Goal: Task Accomplishment & Management: Complete application form

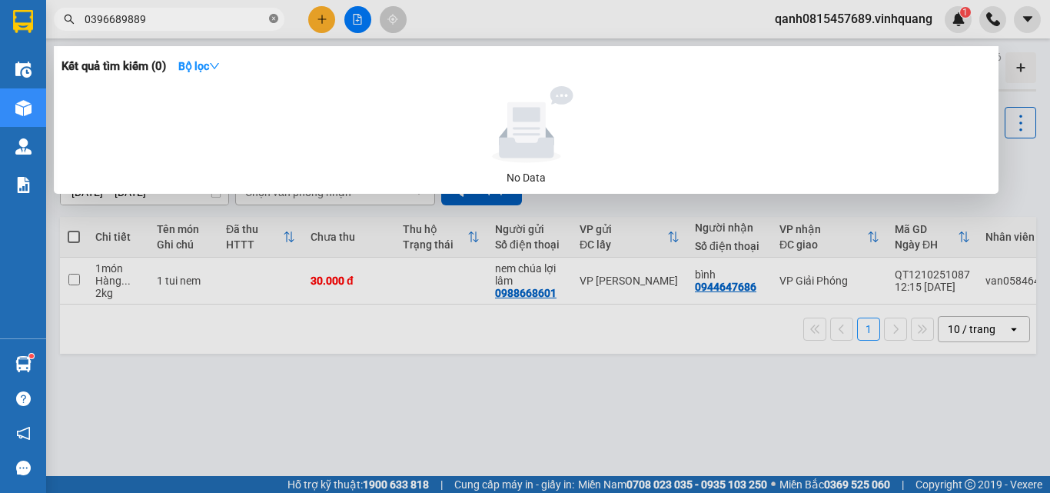
click at [275, 14] on span at bounding box center [273, 19] width 9 height 15
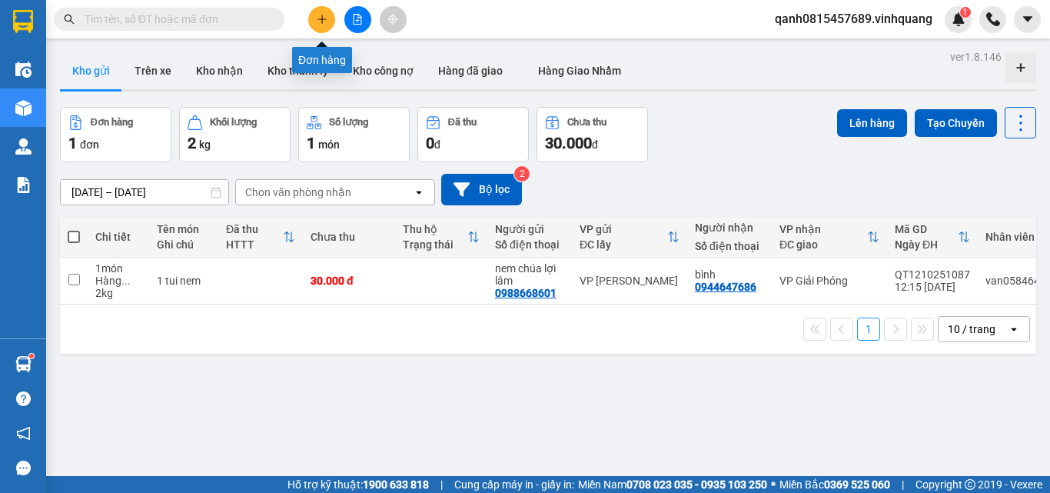
click at [322, 21] on icon "plus" at bounding box center [321, 19] width 1 height 8
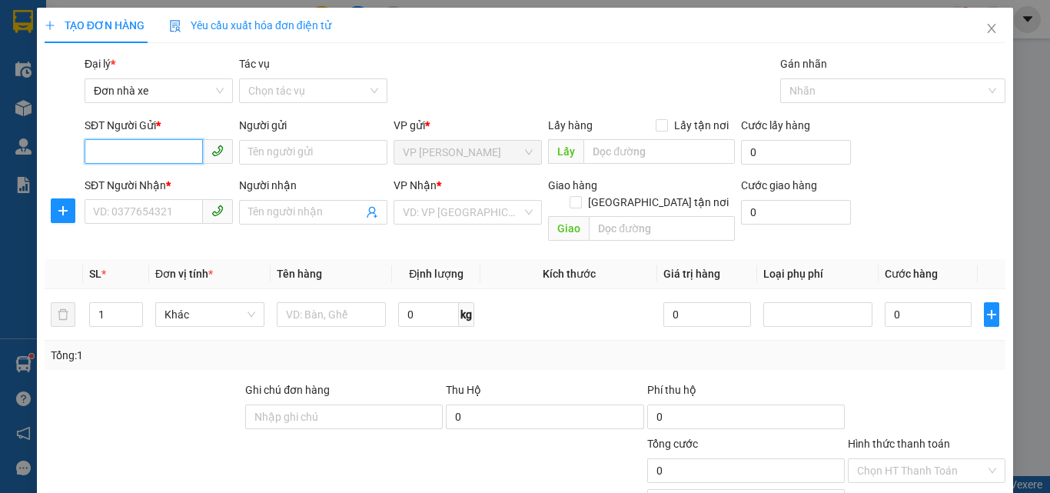
click at [131, 157] on input "SĐT Người Gửi *" at bounding box center [144, 151] width 118 height 25
type input "0904842295"
click at [126, 181] on div "0904842295 - Tân" at bounding box center [157, 183] width 128 height 17
type input "Tân"
type input "0865939400"
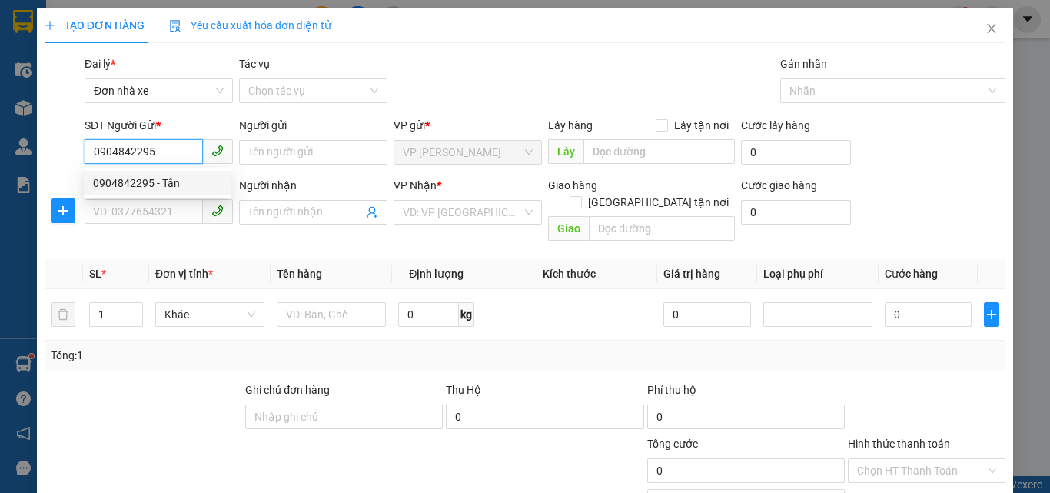
type input "Tiến"
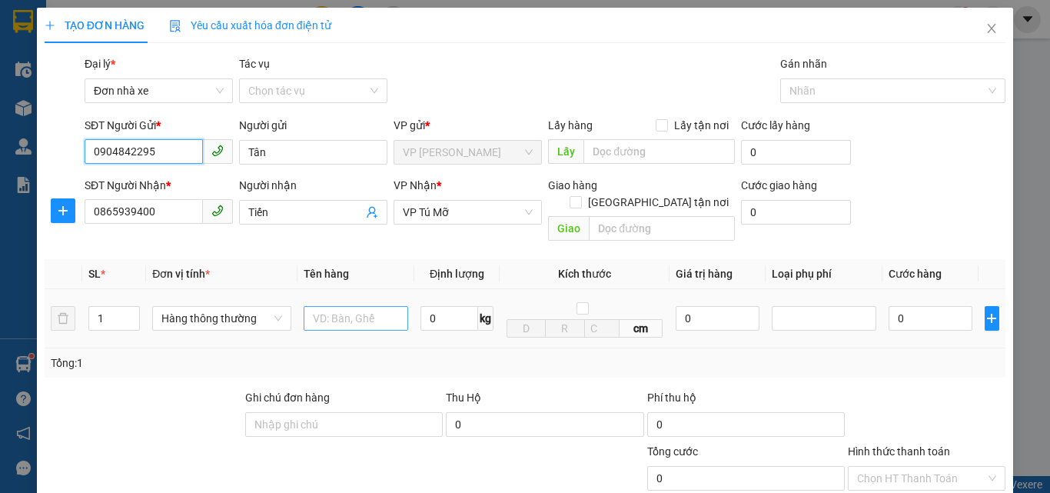
type input "0904842295"
click at [324, 306] on input "text" at bounding box center [356, 318] width 105 height 25
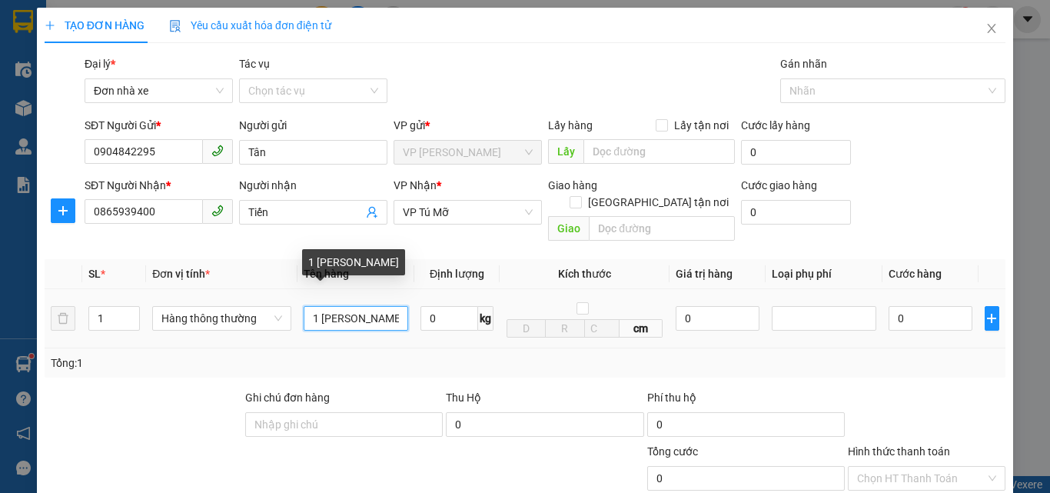
click at [361, 306] on input "1 THÙNG ACTON" at bounding box center [356, 318] width 105 height 25
type input "1 THÙNG CACTON"
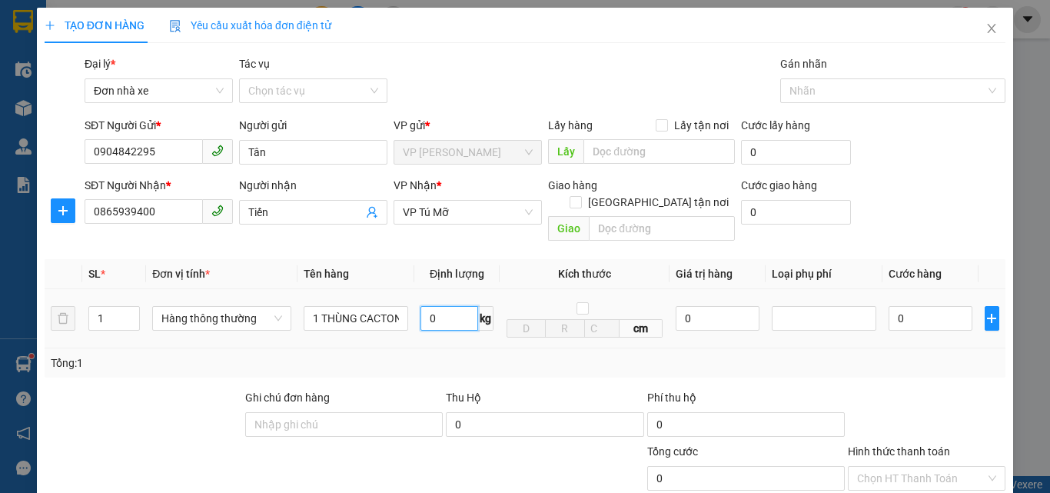
click at [442, 306] on input "0" at bounding box center [449, 318] width 58 height 25
type input "9"
click at [632, 371] on div "Transit Pickup Surcharge Ids Transit Deliver Surcharge Ids Transit Deliver Surc…" at bounding box center [525, 363] width 961 height 617
type input "40.000"
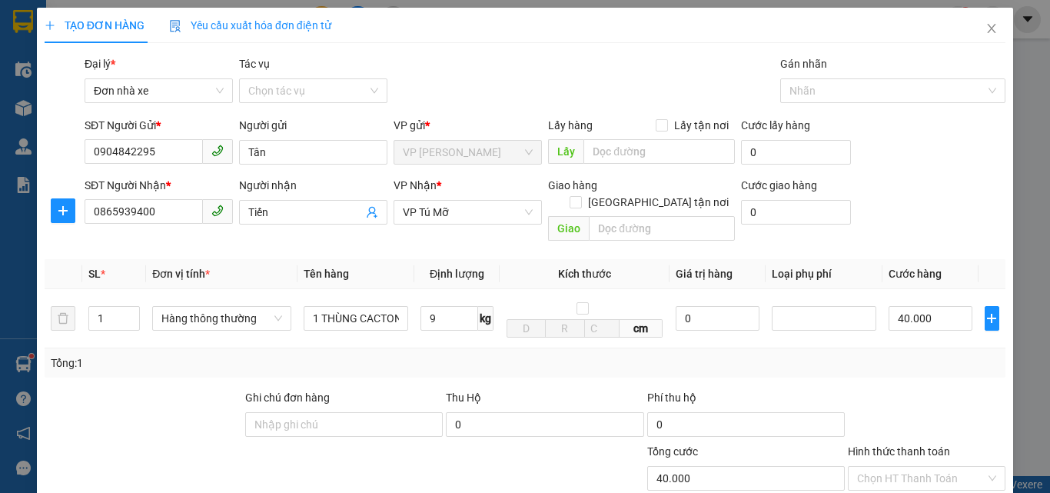
type input "40.000"
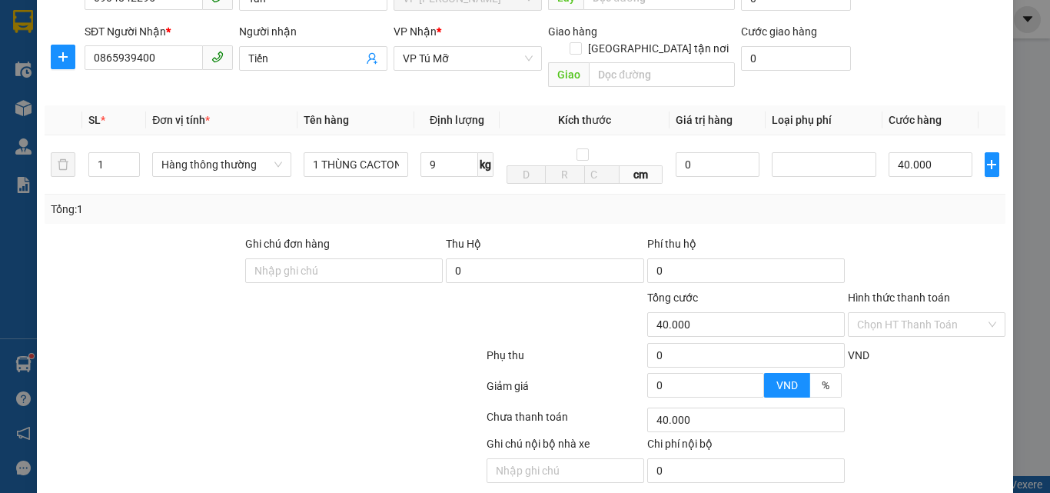
scroll to position [194, 0]
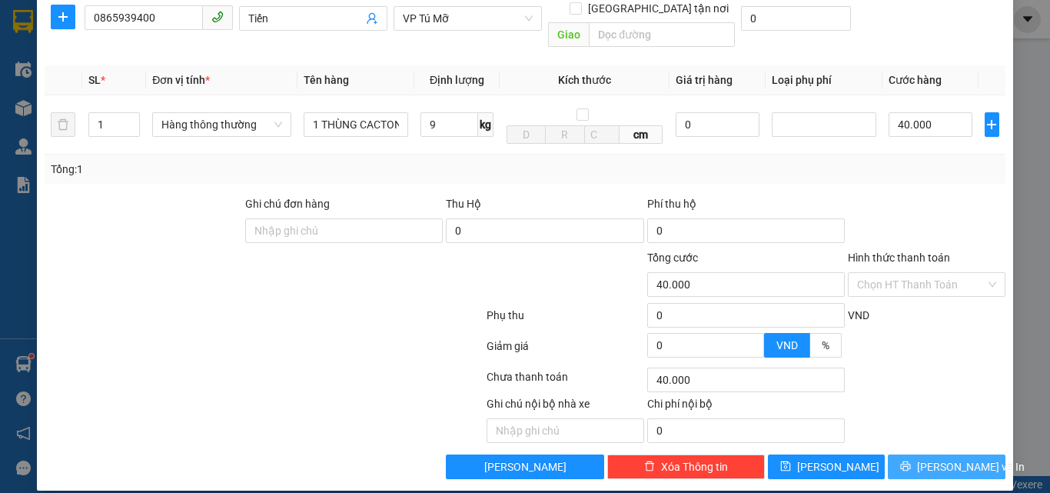
click at [911, 461] on icon "printer" at bounding box center [906, 466] width 10 height 10
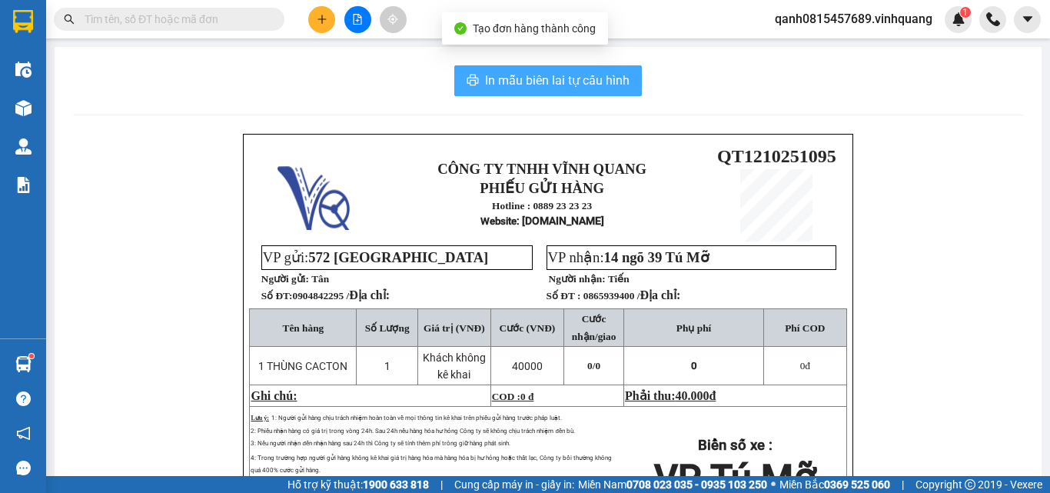
click at [539, 81] on span "In mẫu biên lai tự cấu hình" at bounding box center [557, 80] width 145 height 19
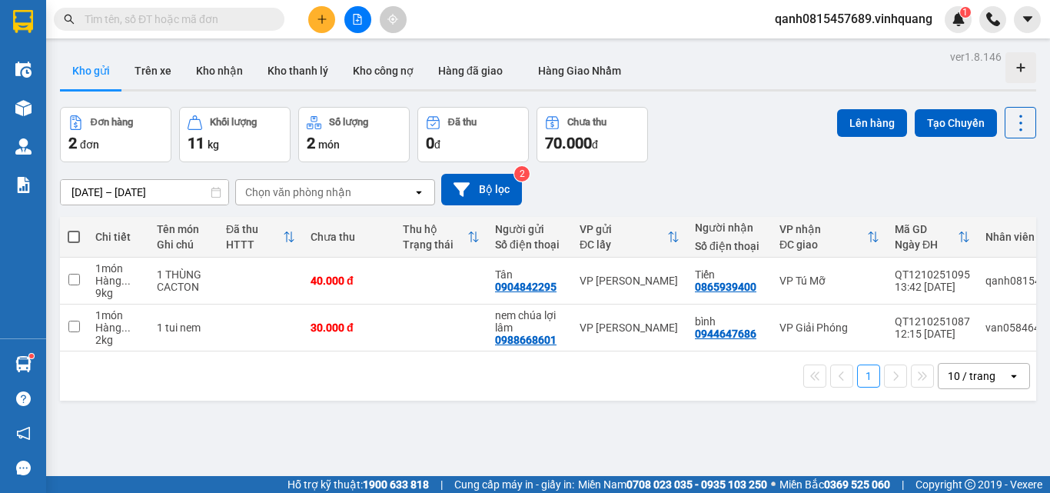
click at [971, 175] on div "10/10/2025 – 12/10/2025 Press the down arrow key to interact with the calendar …" at bounding box center [548, 190] width 976 height 32
click at [926, 24] on span "qanh0815457689.vinhquang" at bounding box center [854, 18] width 182 height 19
click at [858, 59] on li "Đăng xuất" at bounding box center [853, 47] width 183 height 25
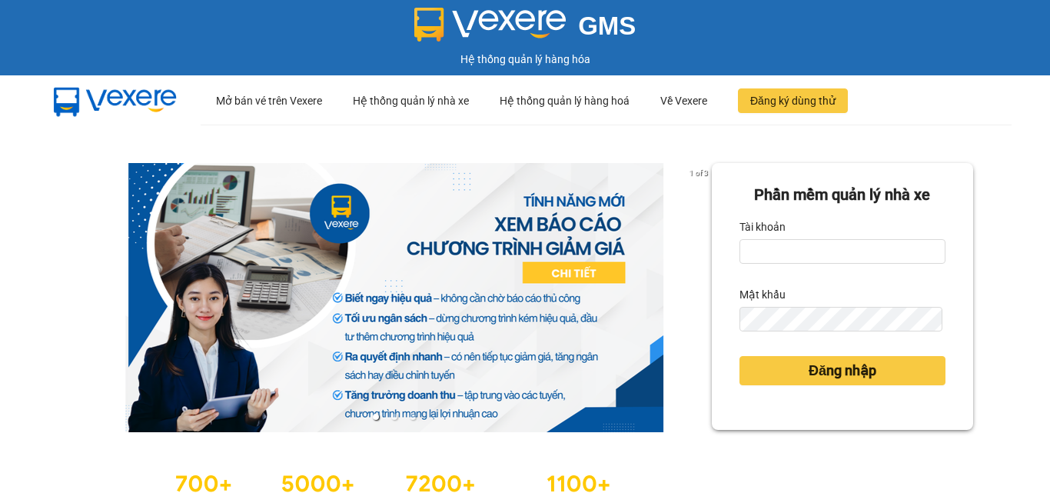
click at [858, 57] on div "Hệ thống quản lý hàng hóa" at bounding box center [525, 59] width 1042 height 17
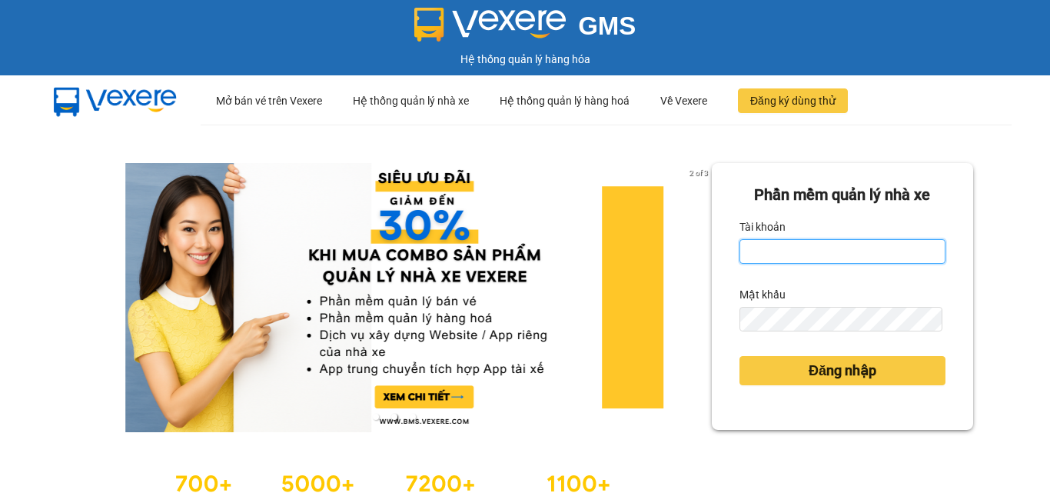
click at [801, 248] on input "Tài khoản" at bounding box center [843, 251] width 206 height 25
type input "yen0932249949.vinhquang"
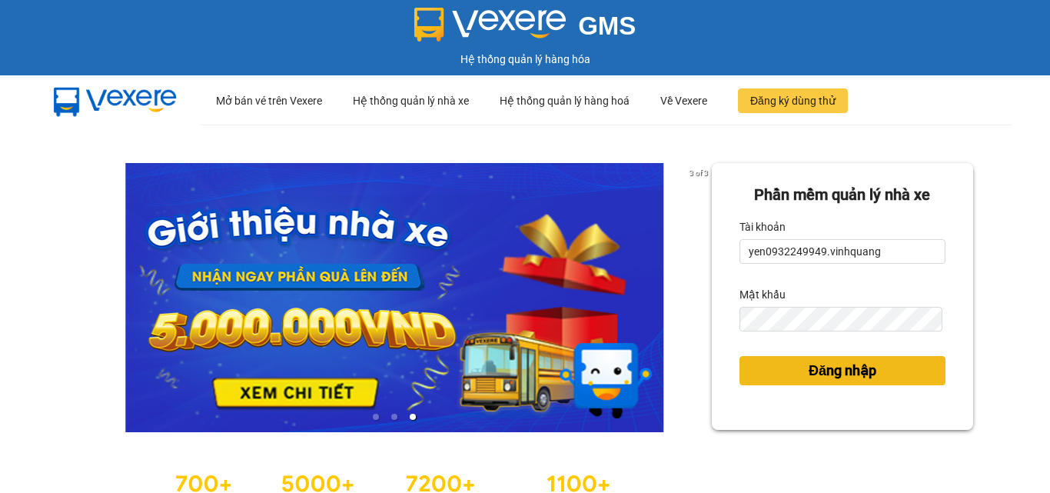
click at [874, 377] on button "Đăng nhập" at bounding box center [843, 370] width 206 height 29
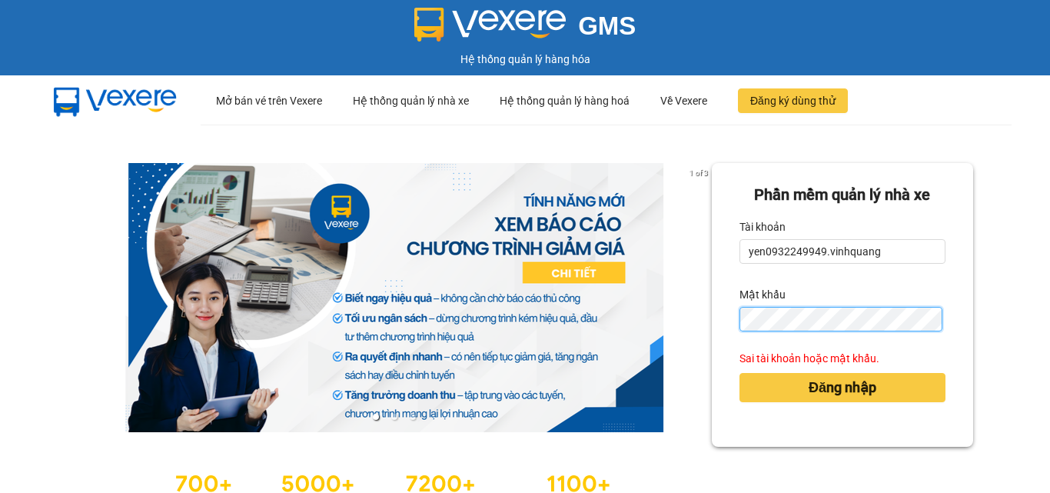
click at [723, 322] on div "Phần mềm quản lý nhà xe Tài khoản yen0932249949.vinhquang Mật khẩu Sai tài khoả…" at bounding box center [842, 305] width 261 height 284
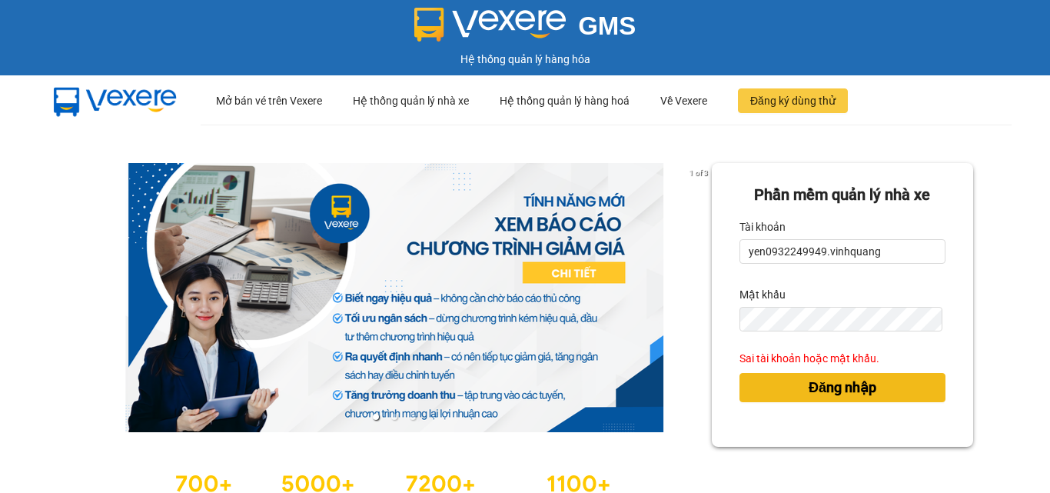
click at [851, 382] on span "Đăng nhập" at bounding box center [843, 388] width 68 height 22
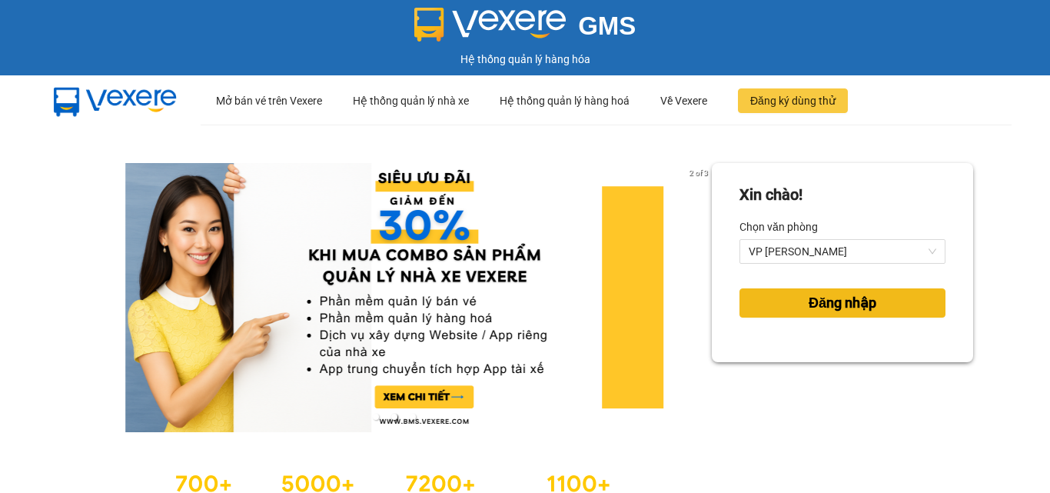
click at [829, 302] on span "Đăng nhập" at bounding box center [843, 303] width 68 height 22
